Goal: Transaction & Acquisition: Purchase product/service

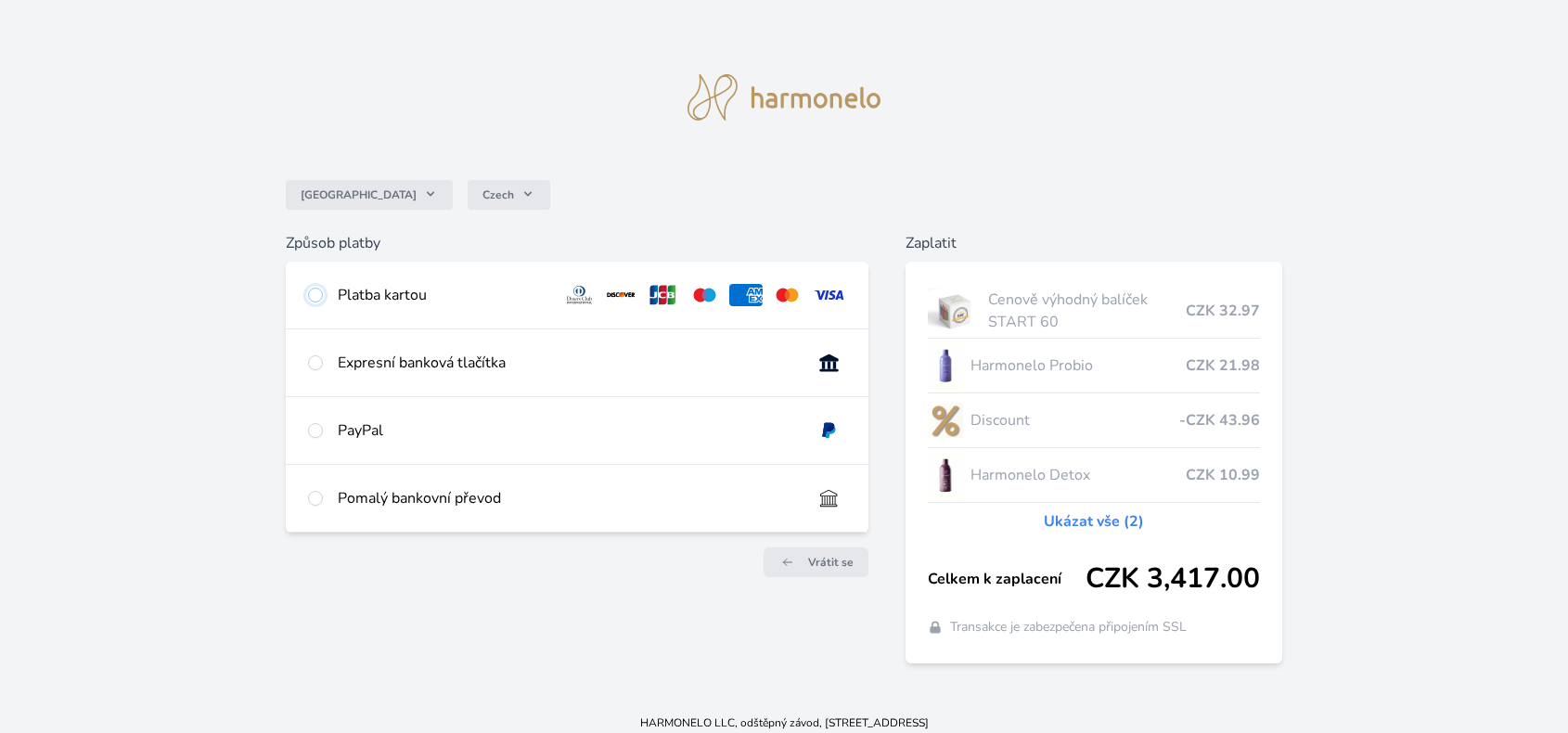
click at [319, 293] on input "radio" at bounding box center [315, 295] width 15 height 15
radio input "true"
click at [322, 498] on input "radio" at bounding box center [315, 498] width 15 height 15
radio input "true"
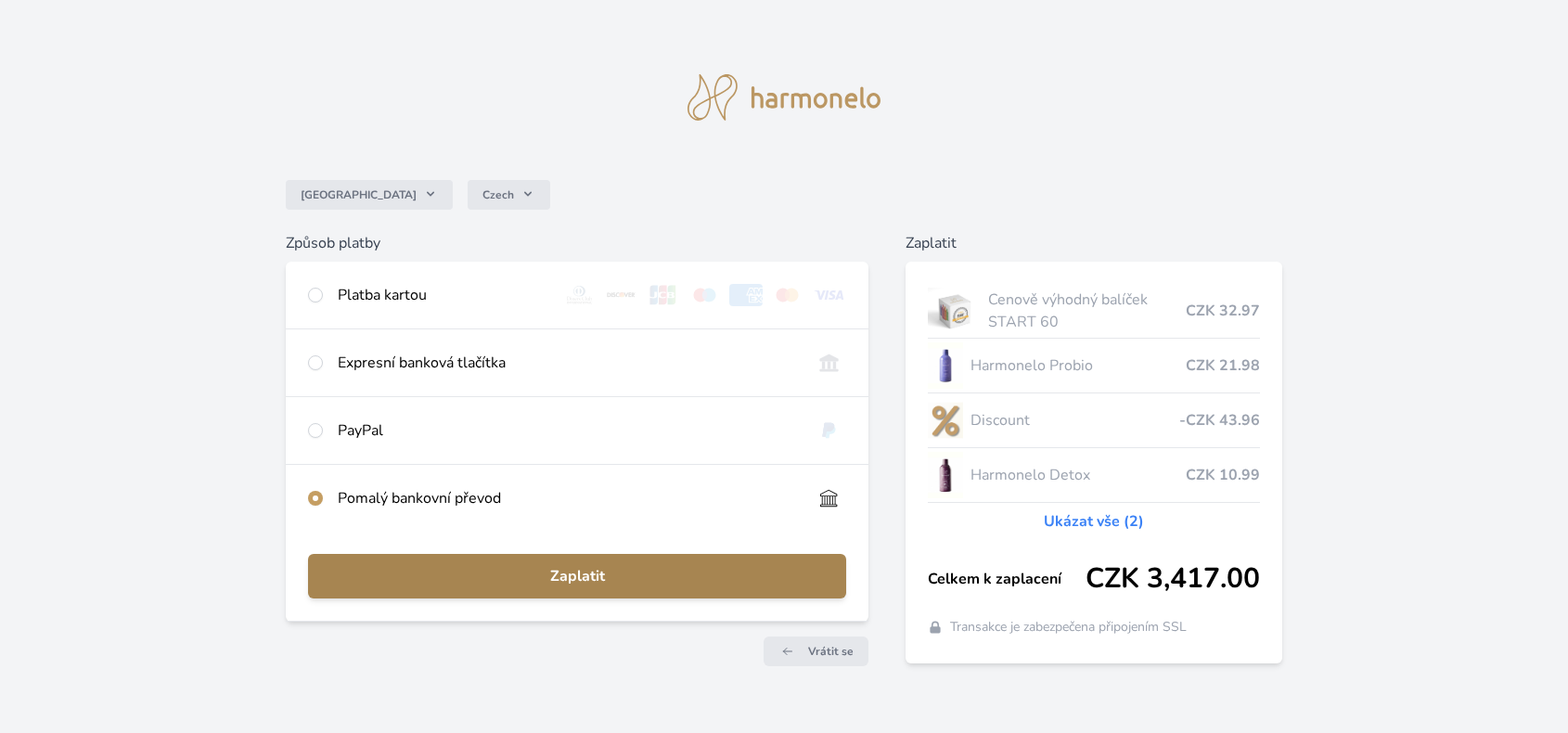
click at [569, 578] on span "Zaplatit" at bounding box center [576, 576] width 509 height 22
